Goal: Entertainment & Leisure: Consume media (video, audio)

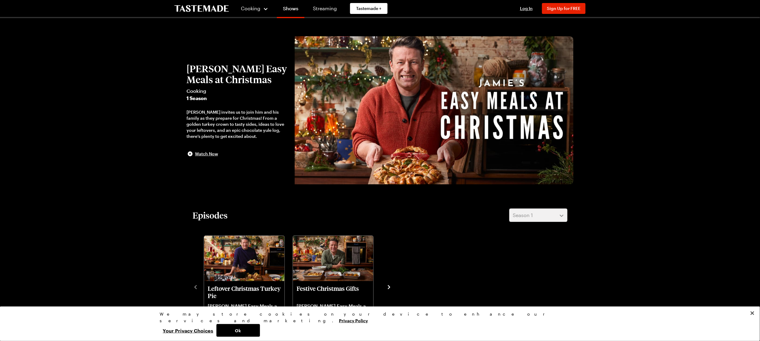
drag, startPoint x: 269, startPoint y: 81, endPoint x: 189, endPoint y: 76, distance: 80.9
click at [189, 76] on h2 "[PERSON_NAME] Easy Meals at Christmas" at bounding box center [237, 74] width 102 height 22
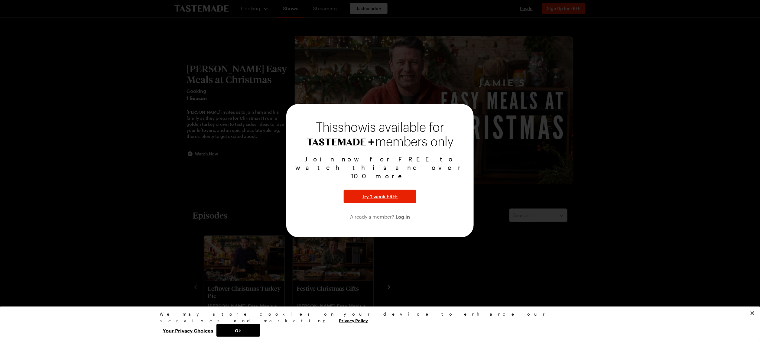
drag, startPoint x: 643, startPoint y: 108, endPoint x: 652, endPoint y: 71, distance: 38.3
click at [643, 108] on div at bounding box center [380, 170] width 760 height 341
